Goal: Task Accomplishment & Management: Use online tool/utility

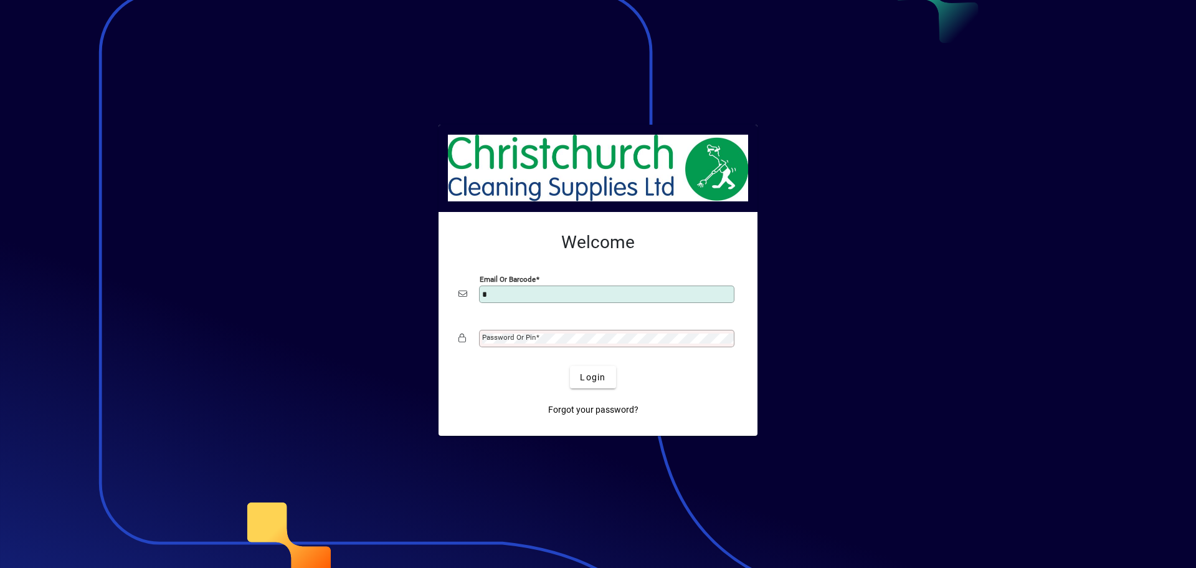
type input "**********"
click at [570, 360] on div at bounding box center [598, 357] width 279 height 14
click at [570, 366] on button "Login" at bounding box center [592, 377] width 45 height 22
